Goal: Find specific page/section: Find specific page/section

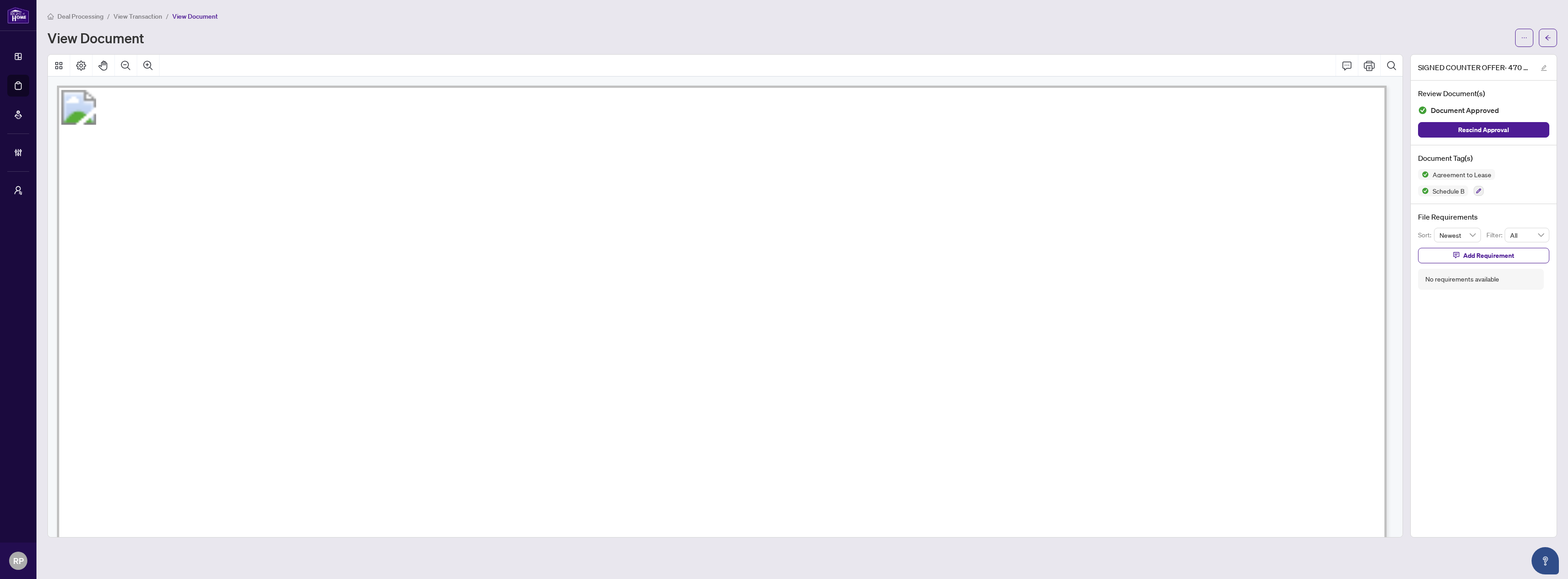
scroll to position [7935, 0]
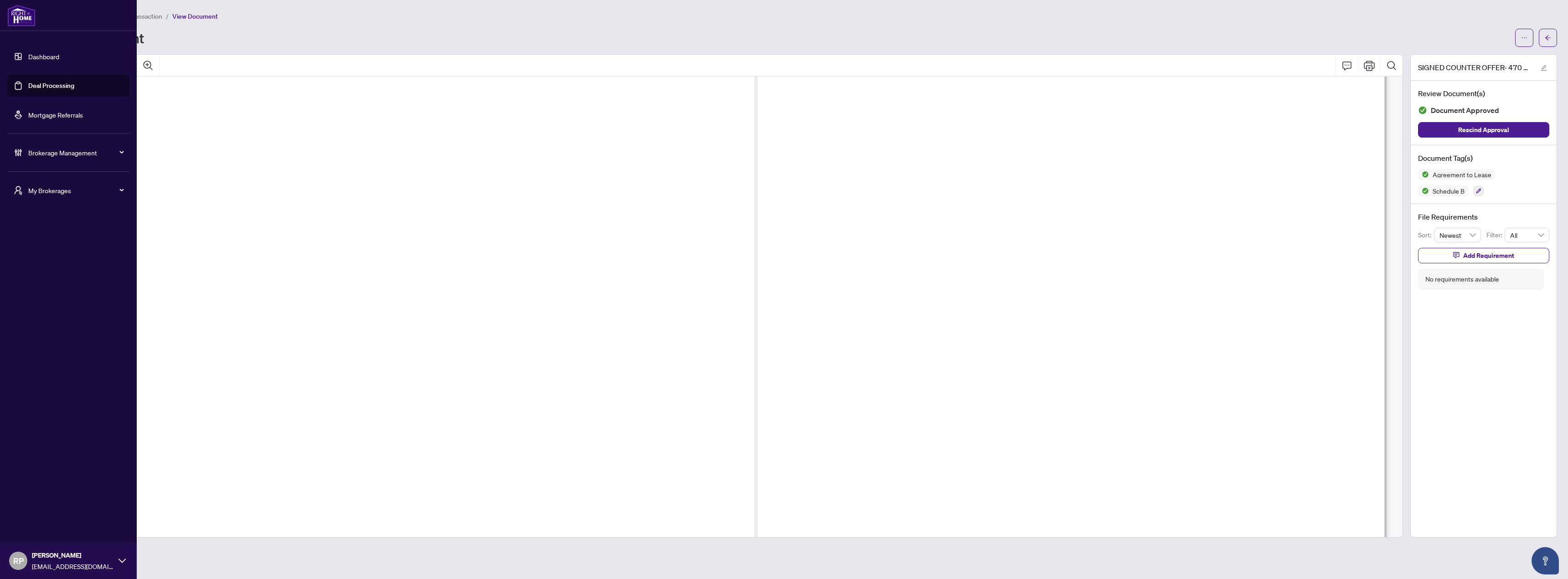
click at [38, 55] on link "Dashboard" at bounding box center [43, 56] width 31 height 8
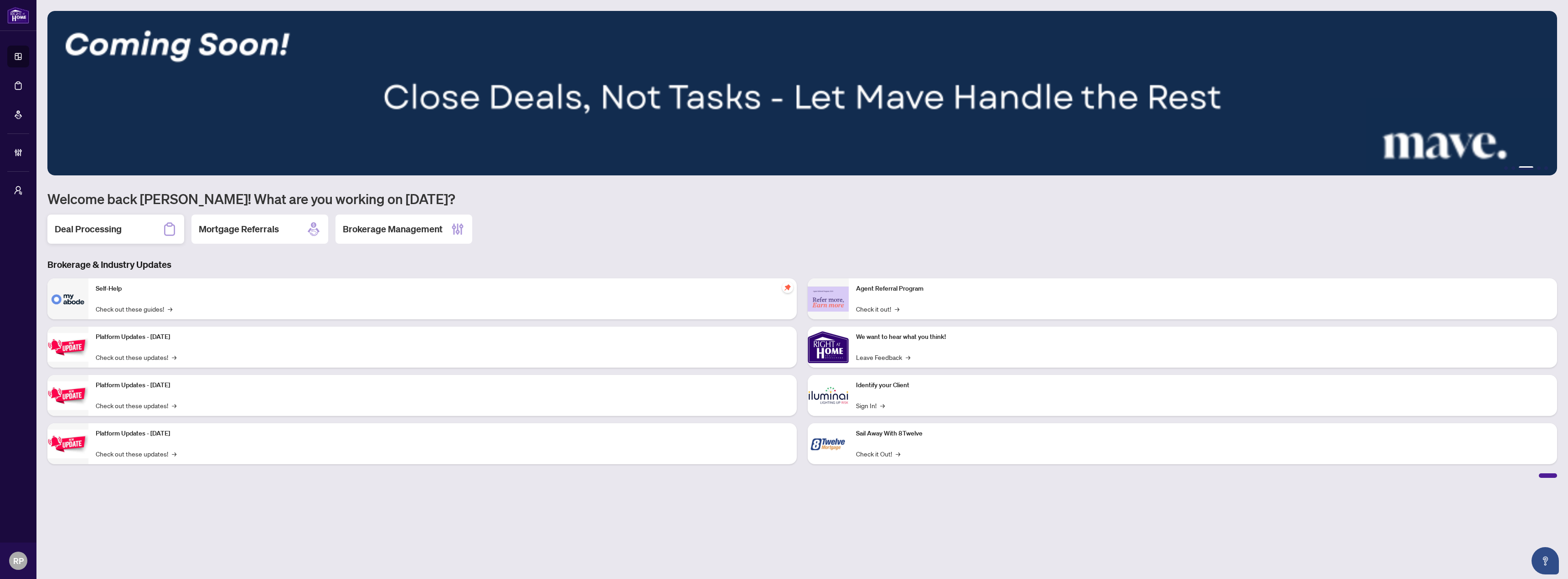
click at [91, 229] on h2 "Deal Processing" at bounding box center [88, 229] width 67 height 13
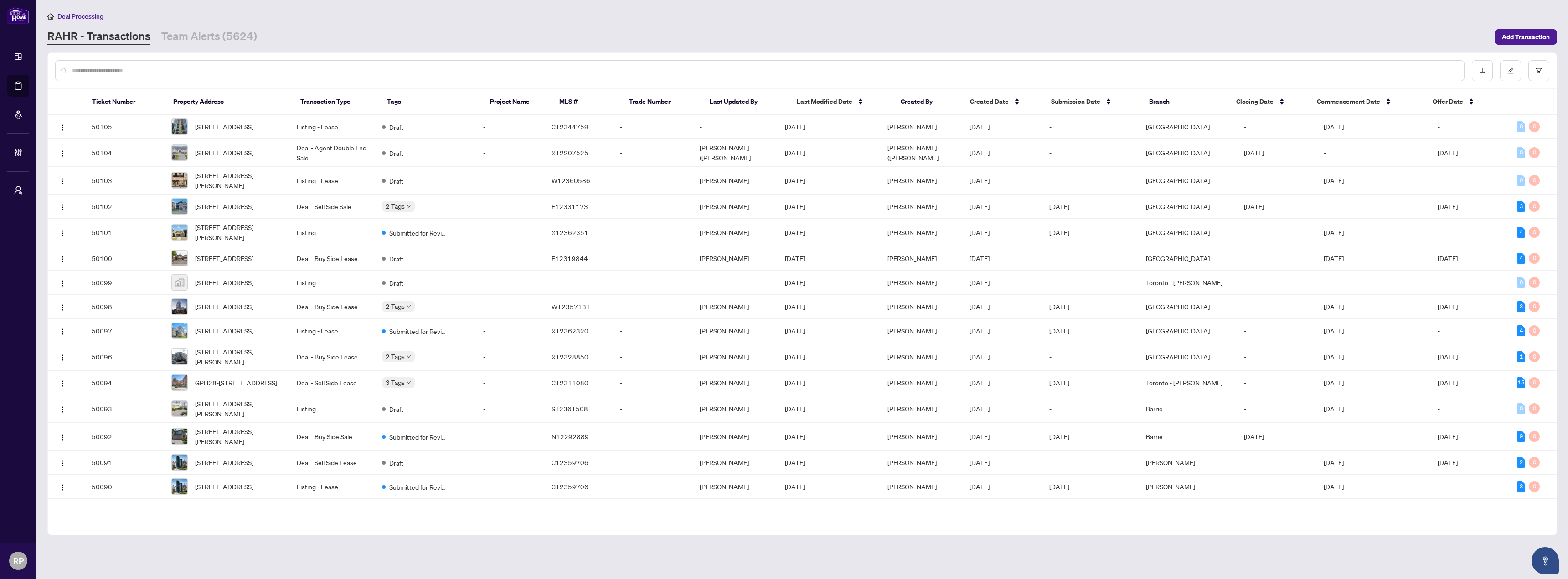
click at [723, 72] on input "text" at bounding box center [764, 71] width 1385 height 10
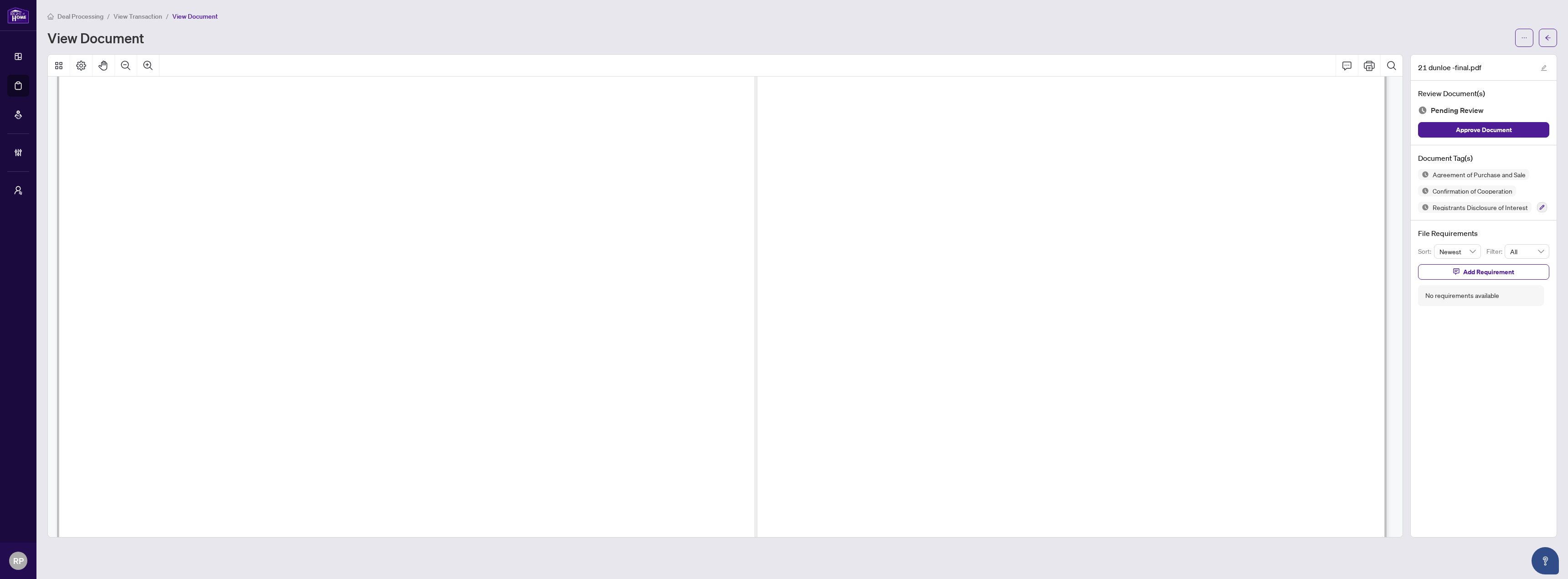
scroll to position [19437, 0]
